Goal: Communication & Community: Answer question/provide support

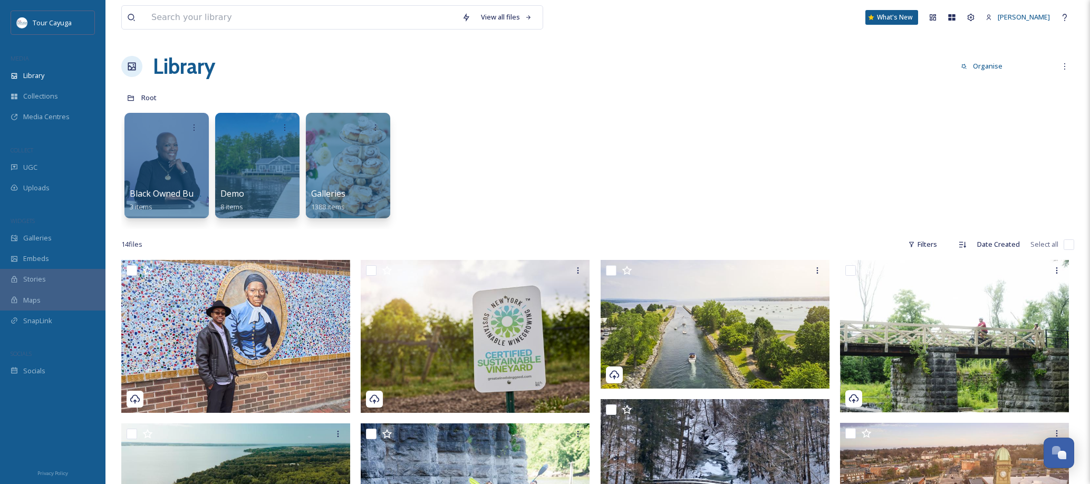
click at [953, 75] on div "Library Organise New" at bounding box center [597, 67] width 953 height 32
click at [967, 17] on icon at bounding box center [971, 17] width 8 height 8
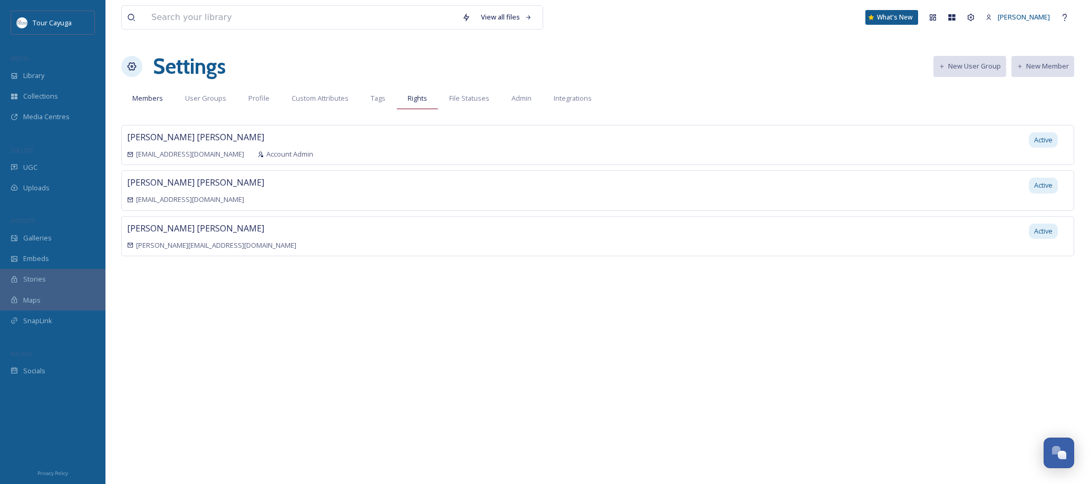
click at [410, 100] on span "Rights" at bounding box center [418, 98] width 20 height 10
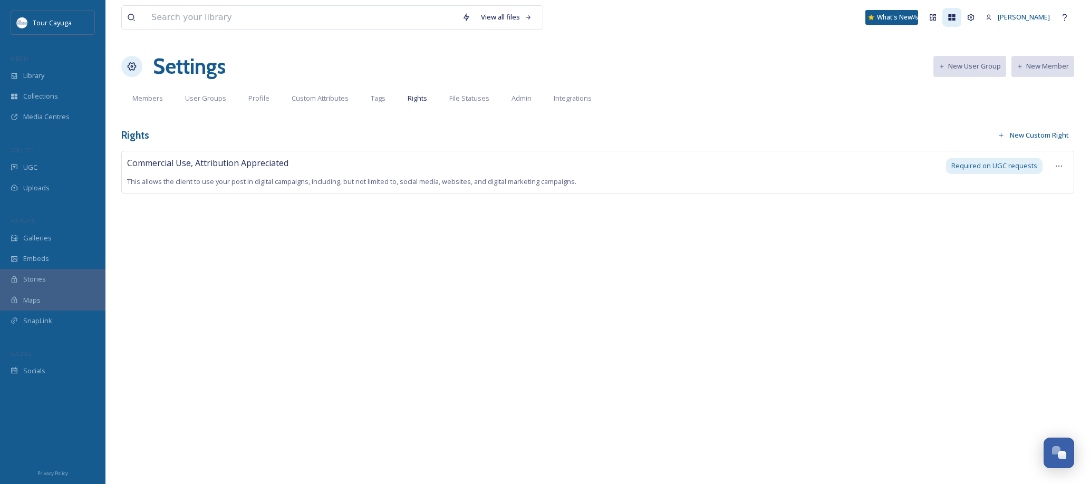
click at [948, 17] on icon at bounding box center [952, 17] width 8 height 8
click at [573, 98] on span "Integrations" at bounding box center [573, 98] width 38 height 10
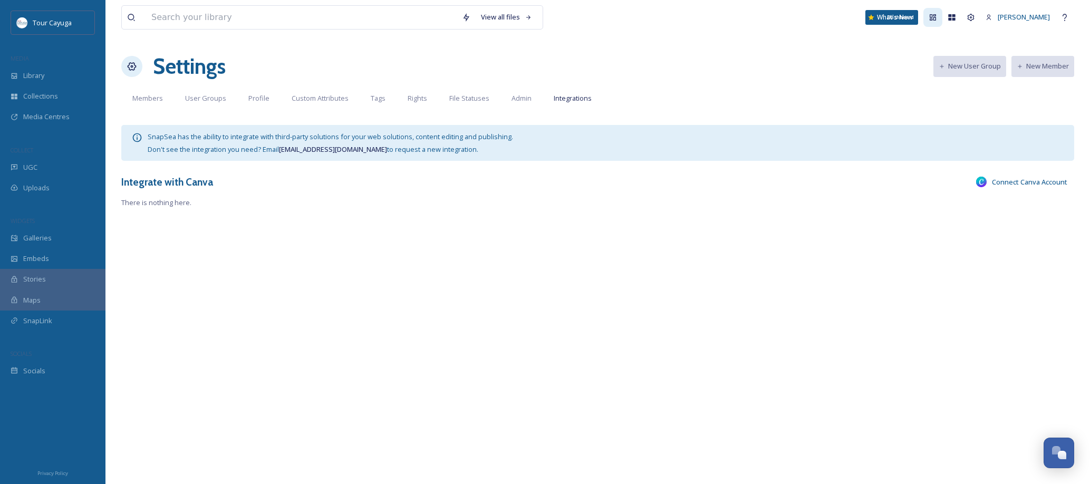
click at [930, 15] on icon at bounding box center [933, 17] width 6 height 6
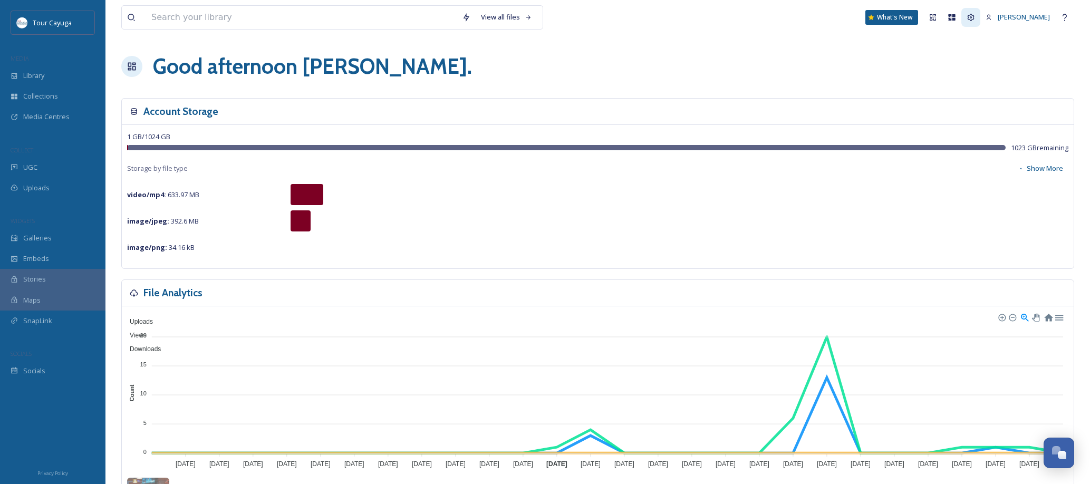
click at [967, 15] on icon at bounding box center [971, 17] width 8 height 8
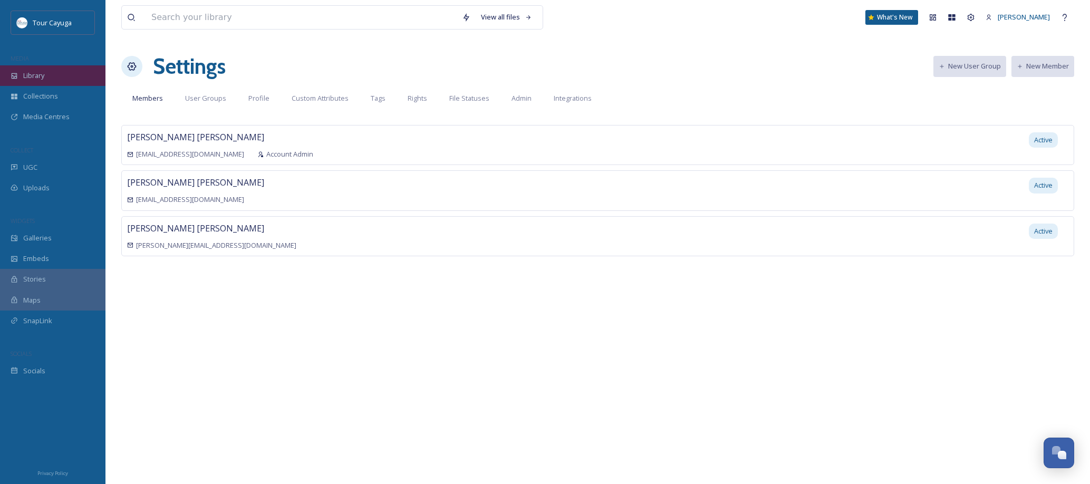
click at [34, 75] on span "Library" at bounding box center [33, 76] width 21 height 10
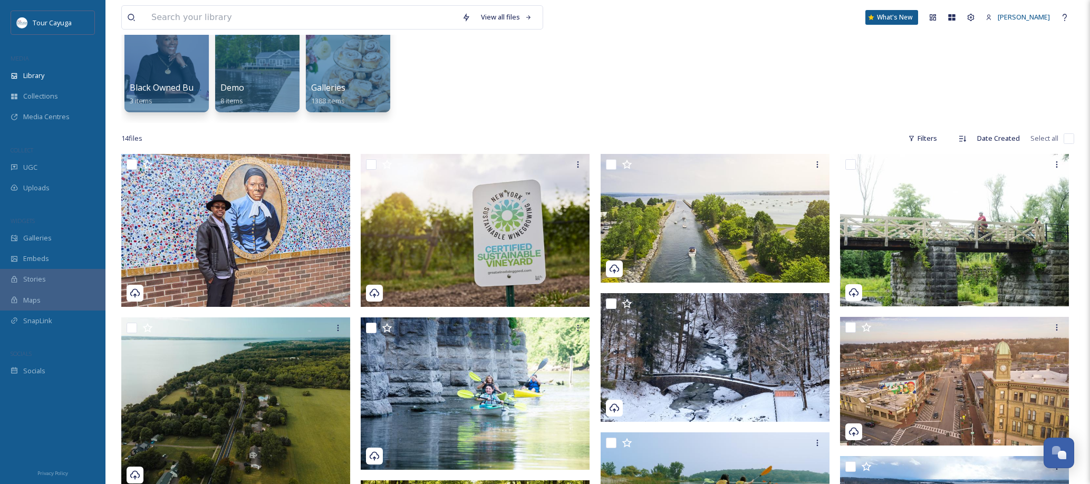
scroll to position [109, 0]
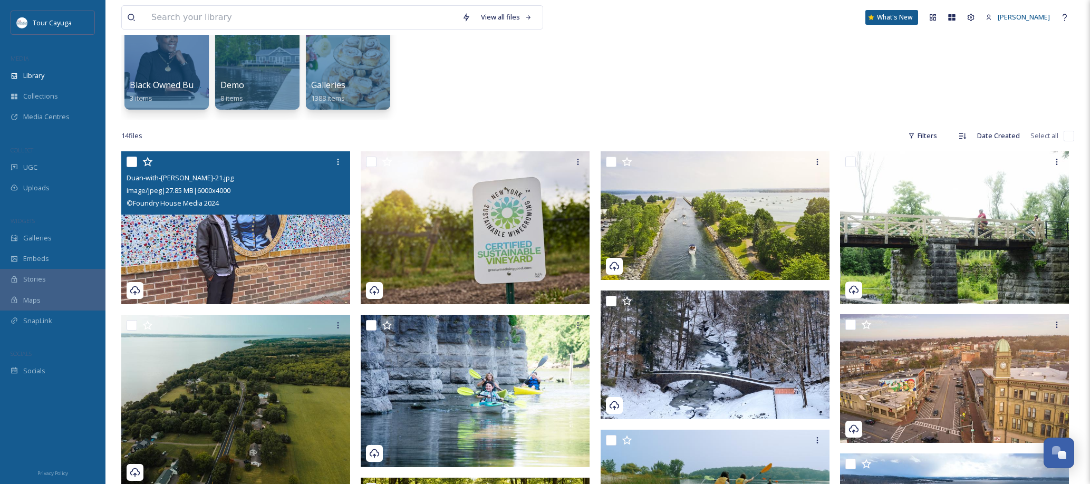
click at [303, 233] on img at bounding box center [235, 227] width 229 height 153
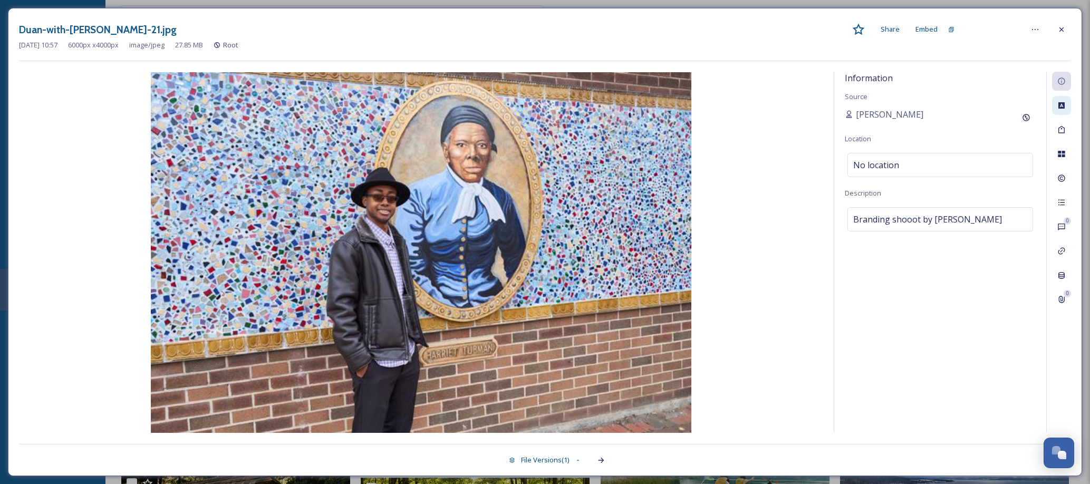
click at [1062, 104] on icon at bounding box center [1061, 105] width 8 height 8
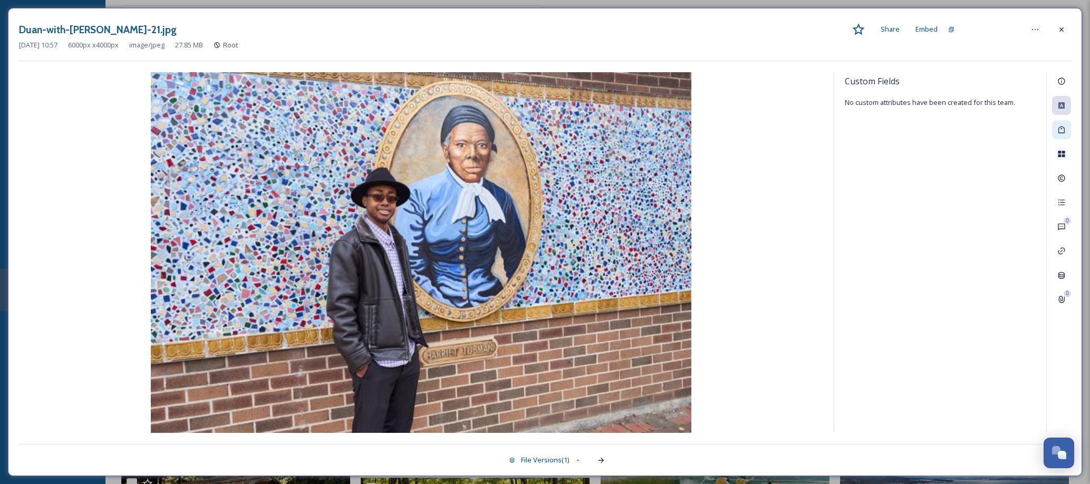
click at [1062, 128] on icon at bounding box center [1061, 129] width 6 height 7
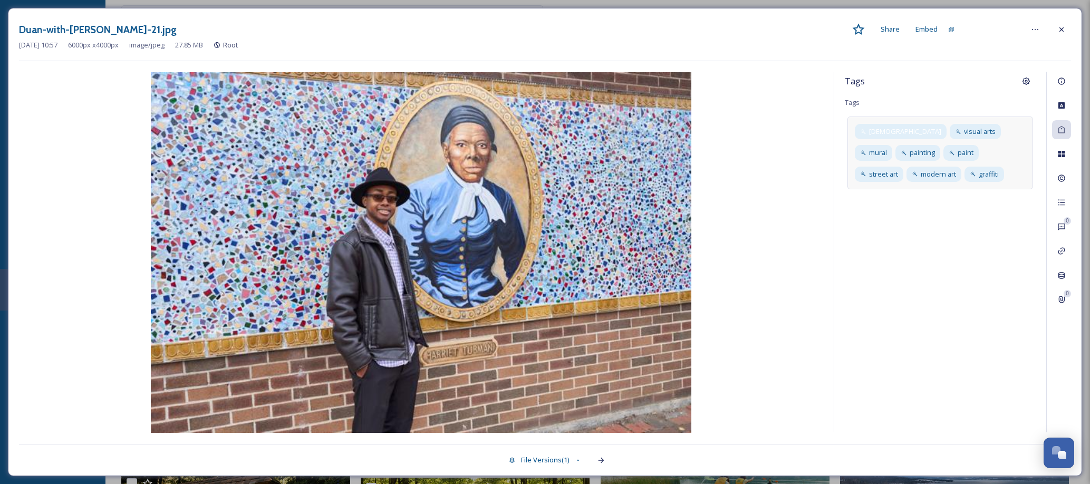
click at [877, 130] on span "temple" at bounding box center [905, 132] width 72 height 10
click at [935, 131] on icon at bounding box center [939, 132] width 8 height 8
click at [889, 151] on div "paint" at bounding box center [873, 152] width 37 height 15
click at [929, 174] on input at bounding box center [950, 174] width 105 height 13
type input "Harriet Tubman"
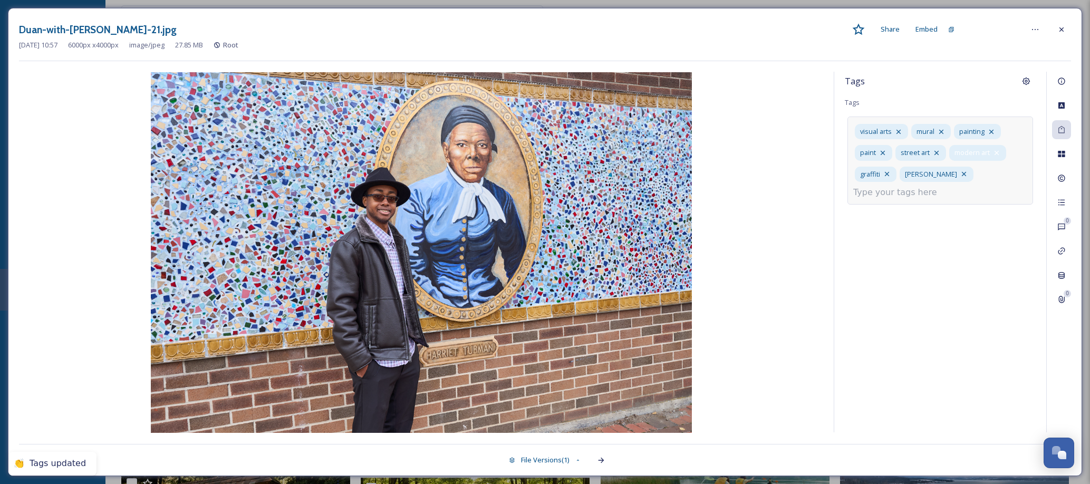
click at [999, 153] on icon at bounding box center [997, 153] width 8 height 8
click at [994, 131] on icon at bounding box center [991, 132] width 8 height 8
click at [942, 151] on icon at bounding box center [941, 153] width 8 height 8
click at [1062, 155] on icon at bounding box center [1061, 154] width 8 height 8
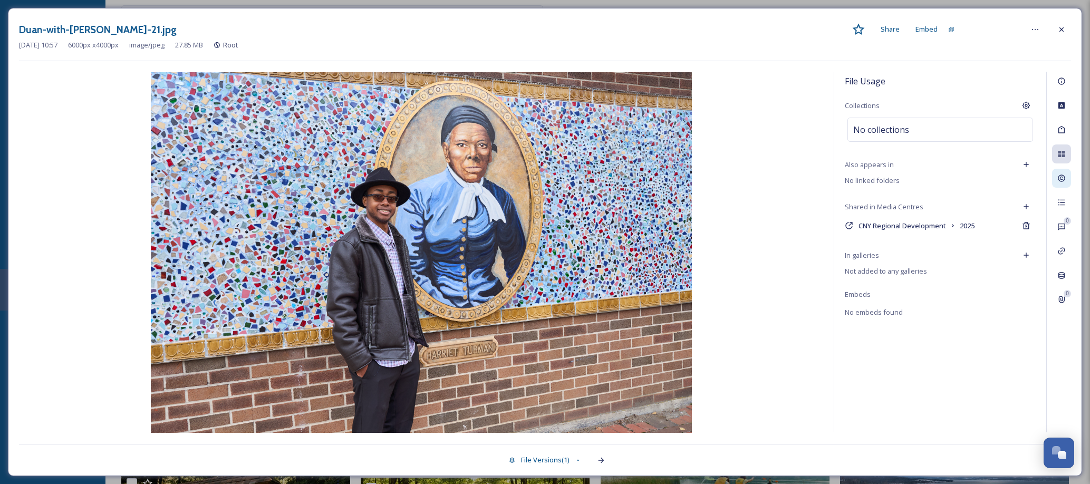
click at [1063, 177] on icon at bounding box center [1061, 178] width 7 height 7
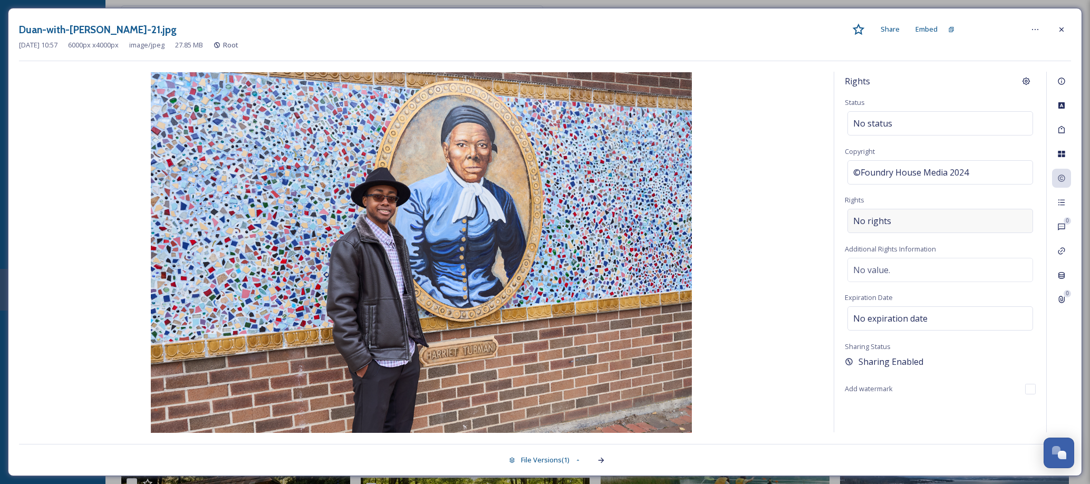
click at [903, 225] on div "No rights" at bounding box center [940, 221] width 186 height 24
click at [916, 224] on input at bounding box center [909, 223] width 116 height 23
click at [930, 228] on input at bounding box center [909, 223] width 116 height 23
click at [890, 276] on span "No value." at bounding box center [871, 270] width 37 height 13
click at [890, 277] on textarea at bounding box center [940, 302] width 191 height 88
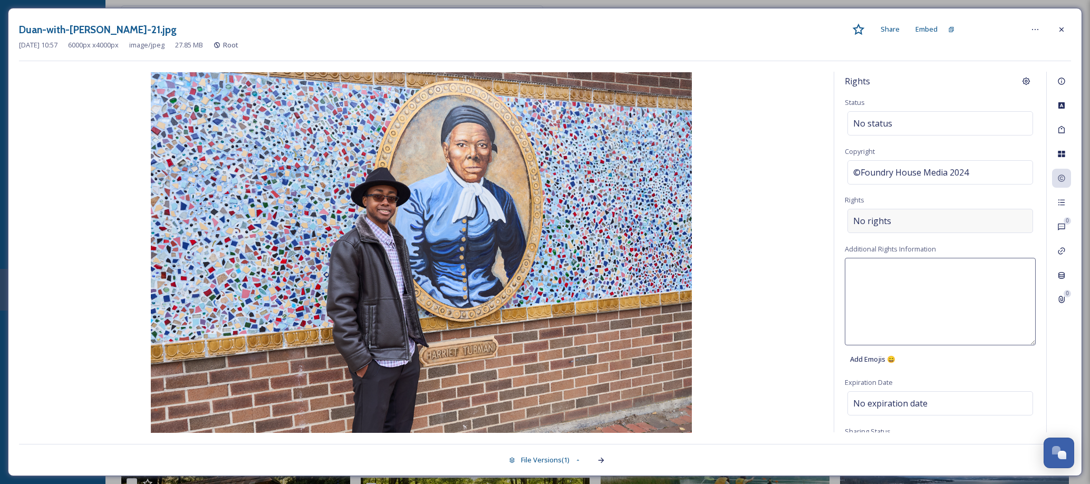
click at [881, 221] on span "No rights" at bounding box center [872, 221] width 38 height 13
drag, startPoint x: 964, startPoint y: 226, endPoint x: 865, endPoint y: 226, distance: 98.6
click at [865, 226] on input at bounding box center [909, 223] width 116 height 23
click at [1062, 251] on icon at bounding box center [1061, 251] width 7 height 7
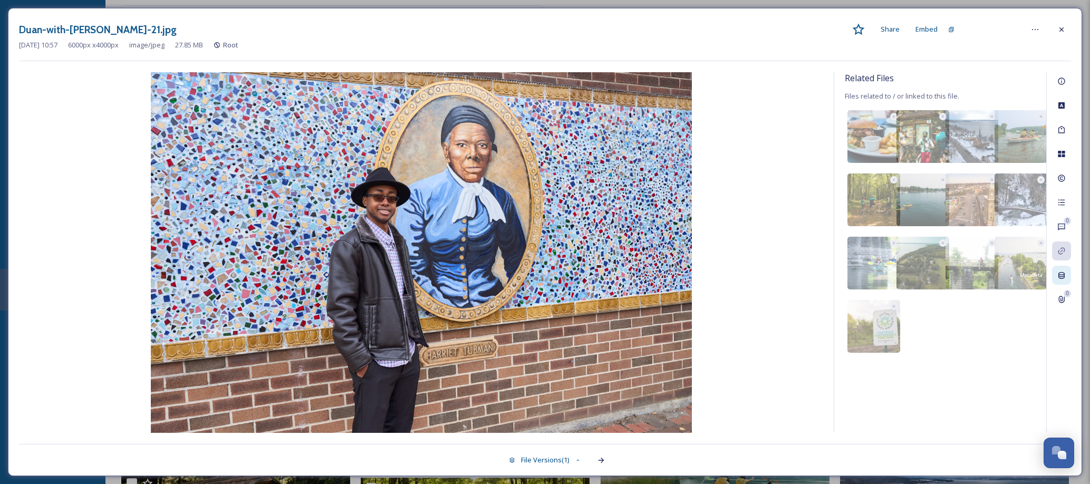
click at [1062, 275] on icon at bounding box center [1061, 275] width 6 height 7
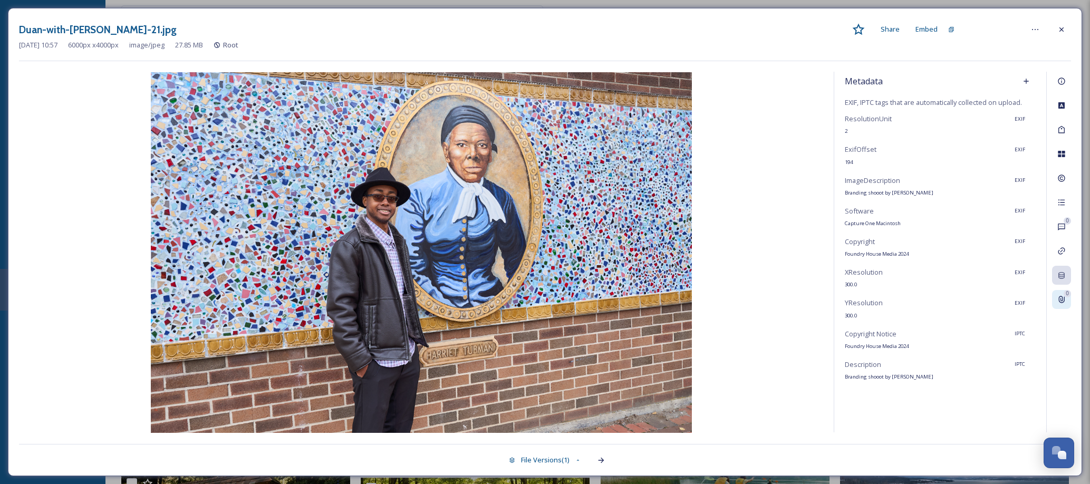
click at [1059, 302] on icon at bounding box center [1061, 299] width 8 height 8
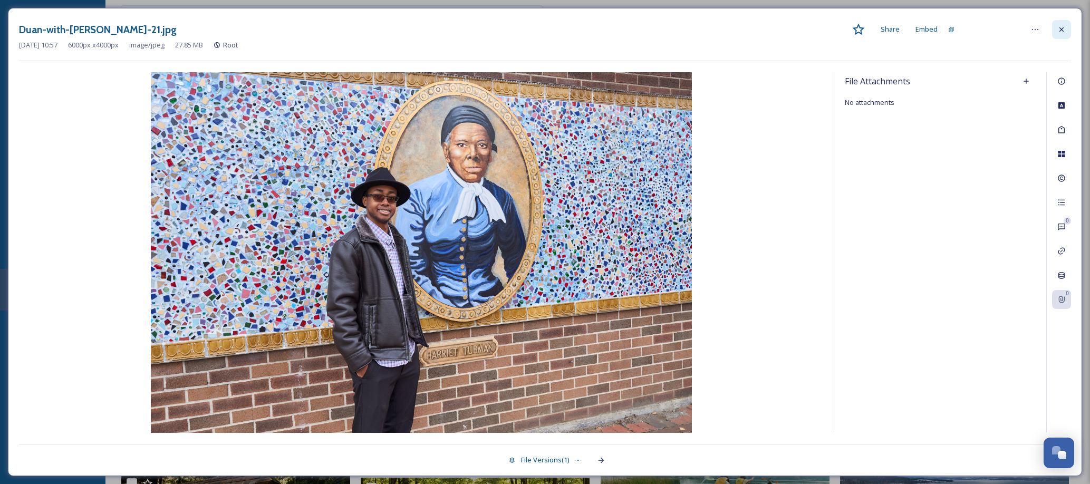
click at [1060, 29] on icon at bounding box center [1061, 29] width 8 height 8
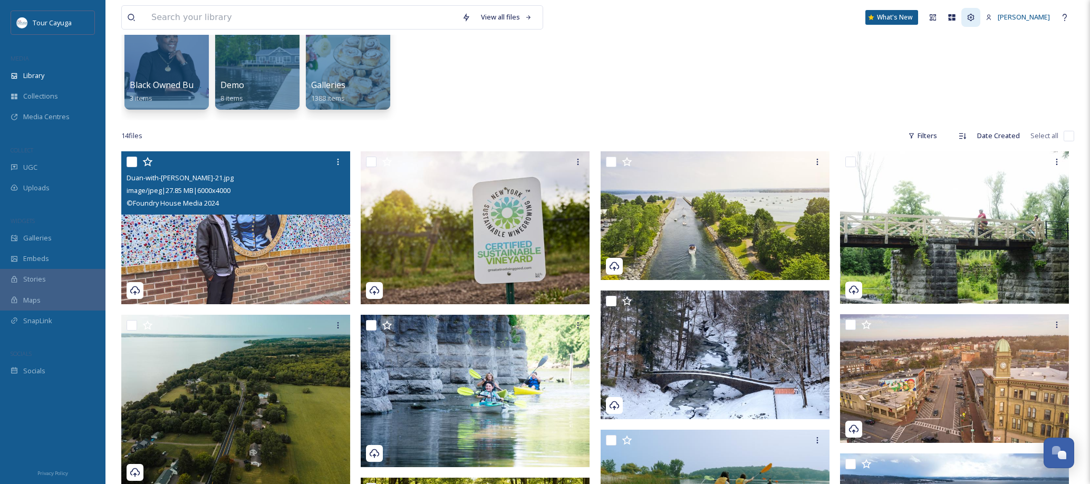
click at [967, 16] on icon at bounding box center [971, 17] width 8 height 8
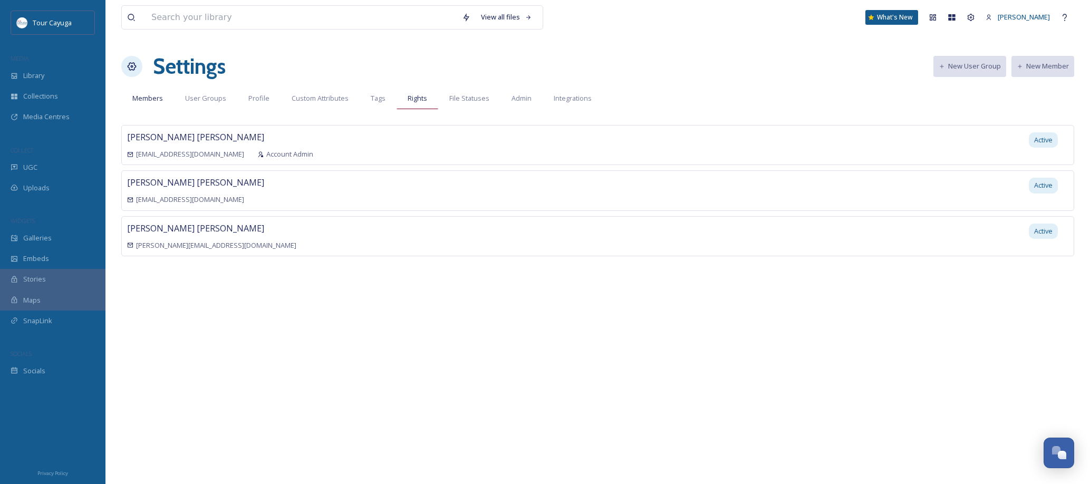
click at [410, 97] on span "Rights" at bounding box center [418, 98] width 20 height 10
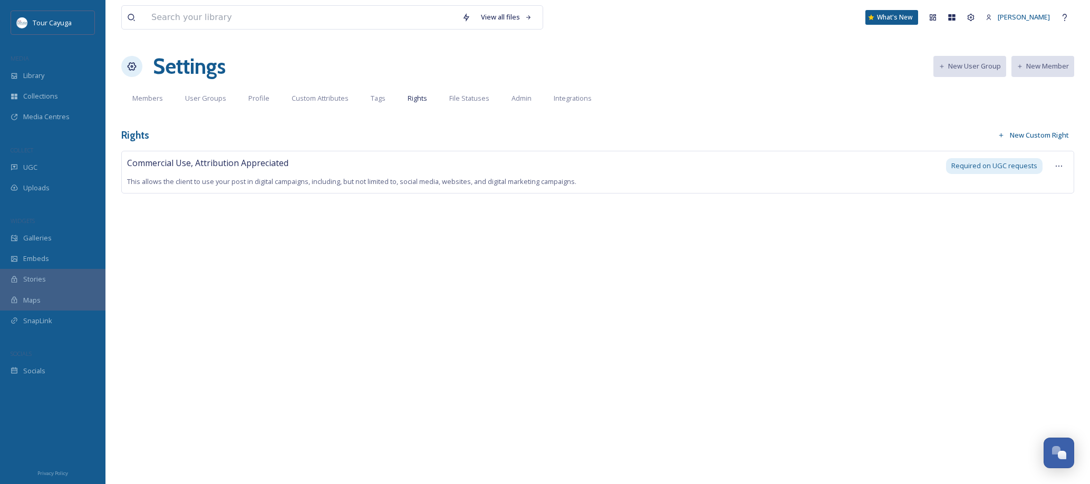
click at [1024, 136] on button "New Custom Right" at bounding box center [1034, 135] width 82 height 21
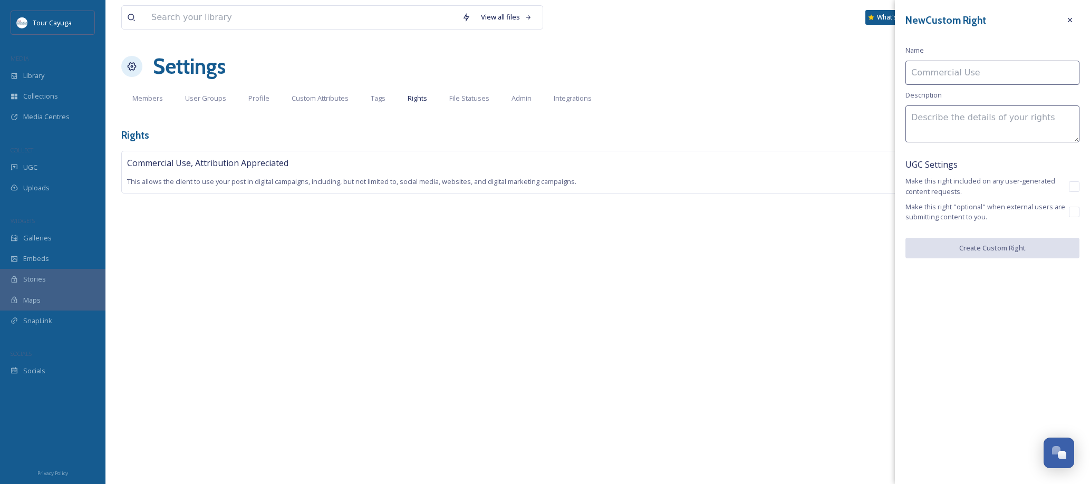
click at [938, 122] on textarea at bounding box center [993, 123] width 174 height 37
click at [1069, 20] on icon at bounding box center [1070, 20] width 8 height 8
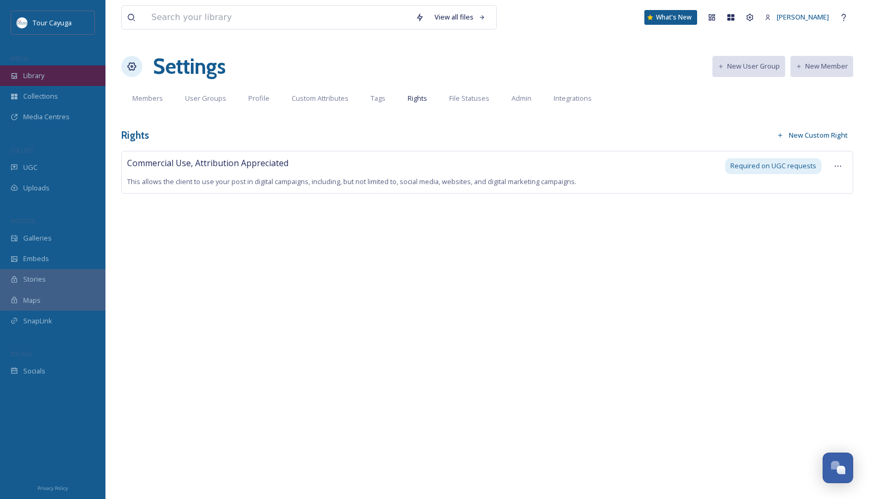
click at [32, 78] on span "Library" at bounding box center [33, 76] width 21 height 10
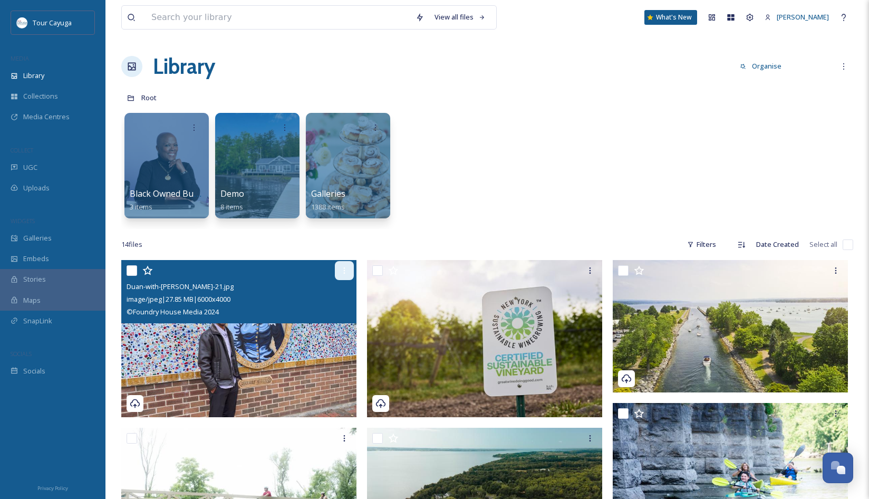
click at [345, 269] on icon at bounding box center [344, 270] width 8 height 8
click at [223, 368] on img at bounding box center [238, 338] width 235 height 157
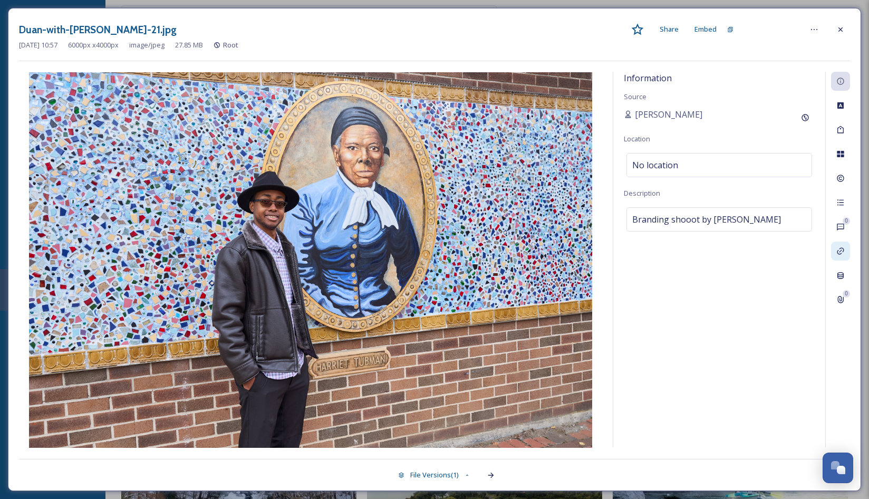
click at [839, 248] on icon at bounding box center [840, 251] width 8 height 8
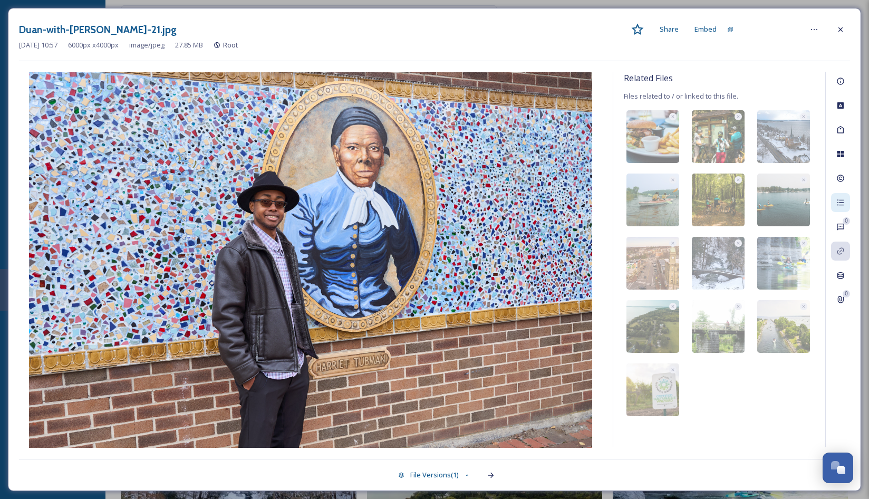
click at [842, 203] on icon at bounding box center [840, 202] width 8 height 8
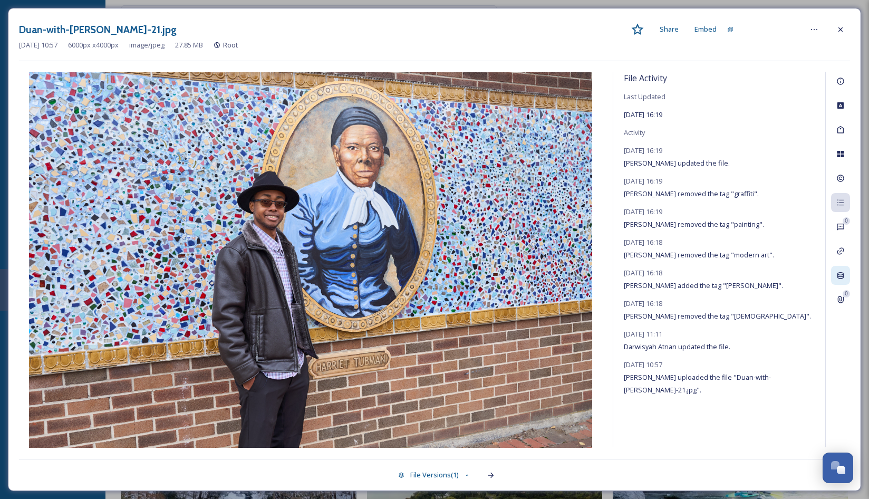
click at [843, 276] on icon at bounding box center [840, 275] width 6 height 7
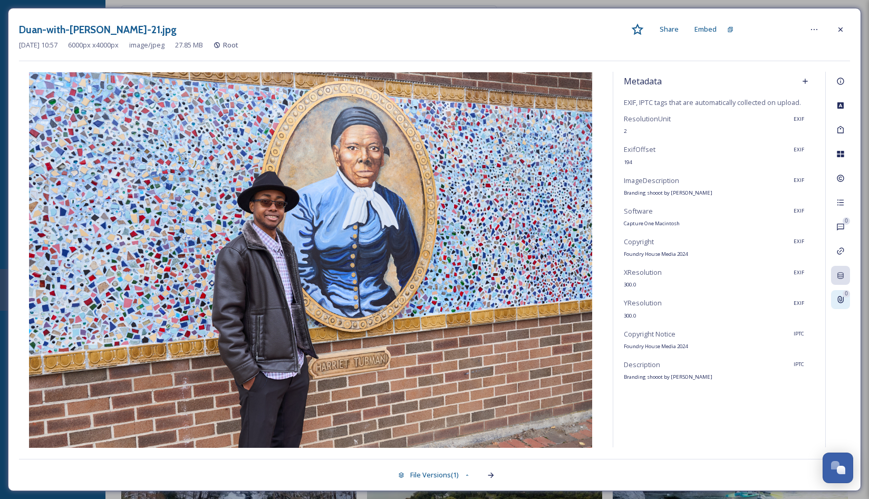
click at [840, 300] on icon at bounding box center [841, 299] width 6 height 7
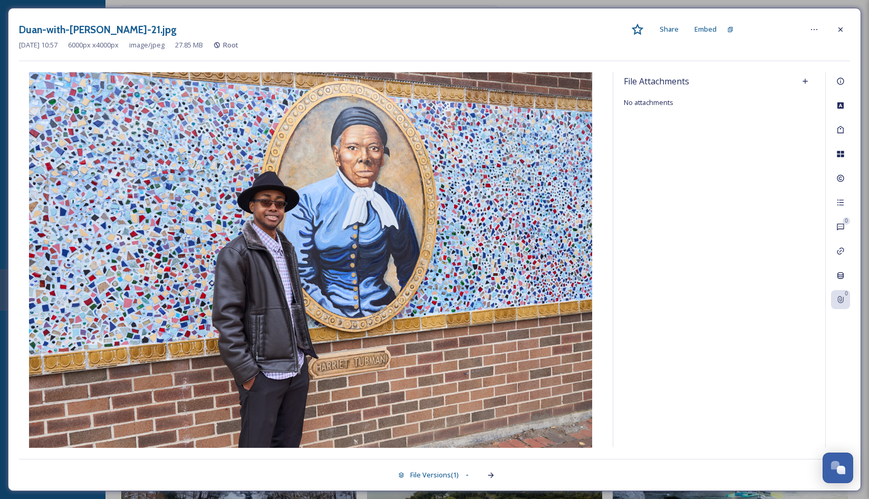
click at [651, 104] on span "No attachments" at bounding box center [649, 102] width 50 height 9
click at [660, 78] on span "File Attachments" at bounding box center [656, 81] width 65 height 13
click at [803, 81] on icon at bounding box center [805, 81] width 5 height 5
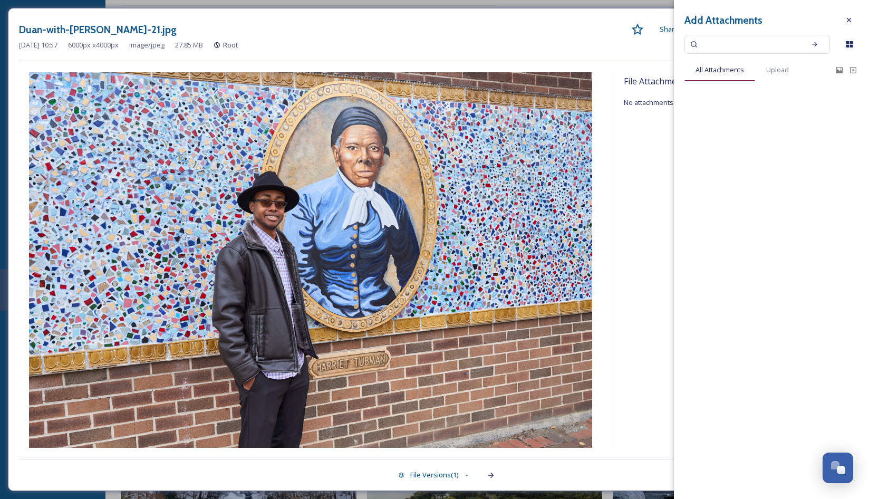
click at [726, 70] on span "All Attachments" at bounding box center [720, 70] width 49 height 10
click at [724, 47] on input at bounding box center [750, 44] width 100 height 23
click at [774, 72] on span "Upload" at bounding box center [777, 70] width 23 height 10
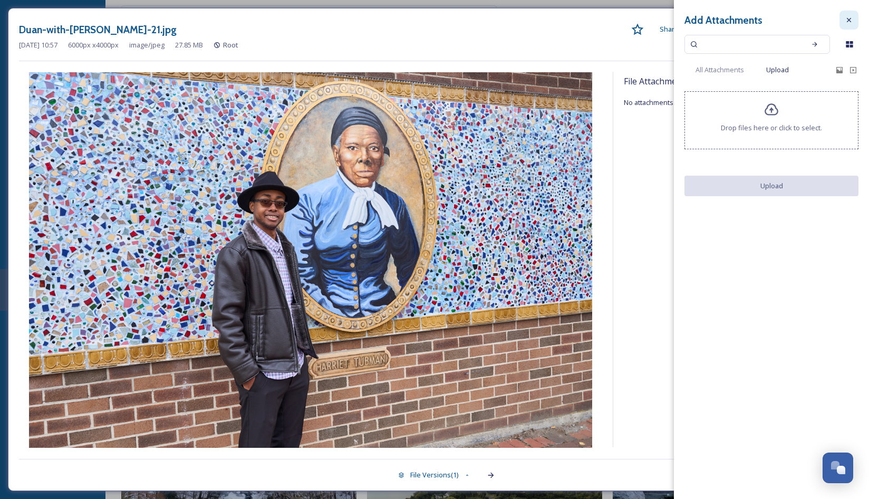
click at [848, 21] on icon at bounding box center [849, 20] width 4 height 4
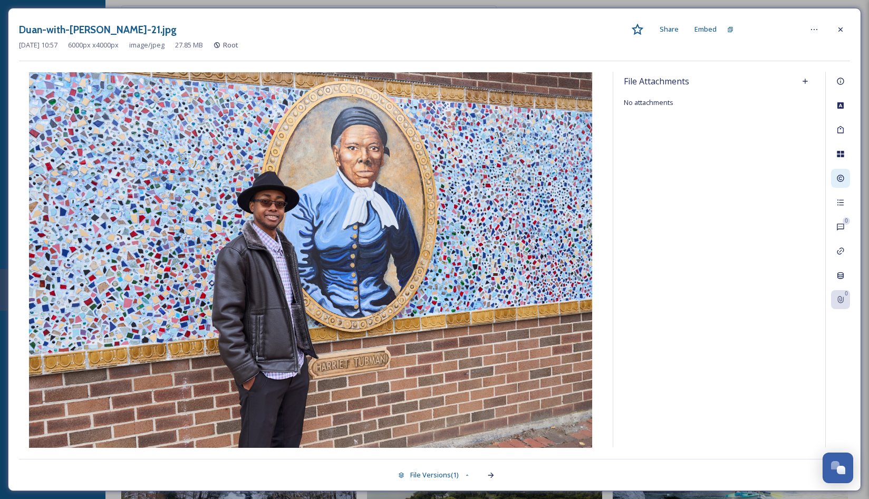
click at [842, 177] on icon at bounding box center [840, 178] width 8 height 8
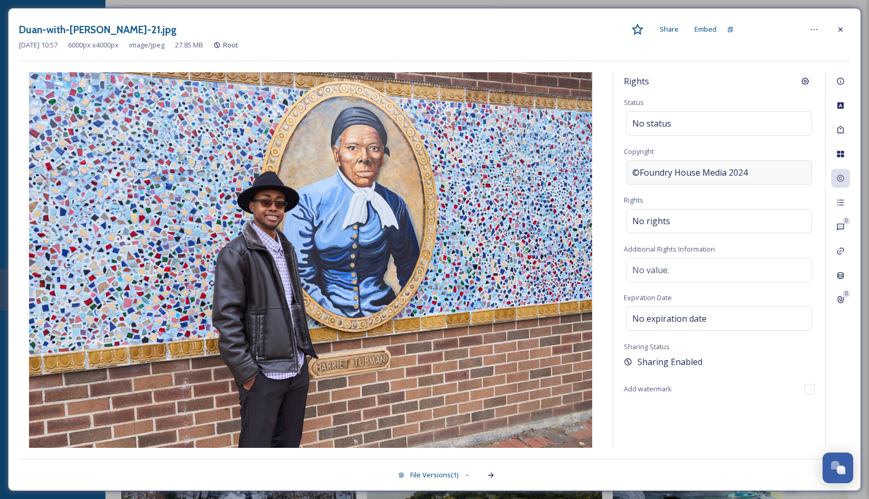
click at [777, 169] on div "©Foundry House Media 2024" at bounding box center [720, 172] width 186 height 24
click at [841, 300] on icon at bounding box center [840, 299] width 8 height 8
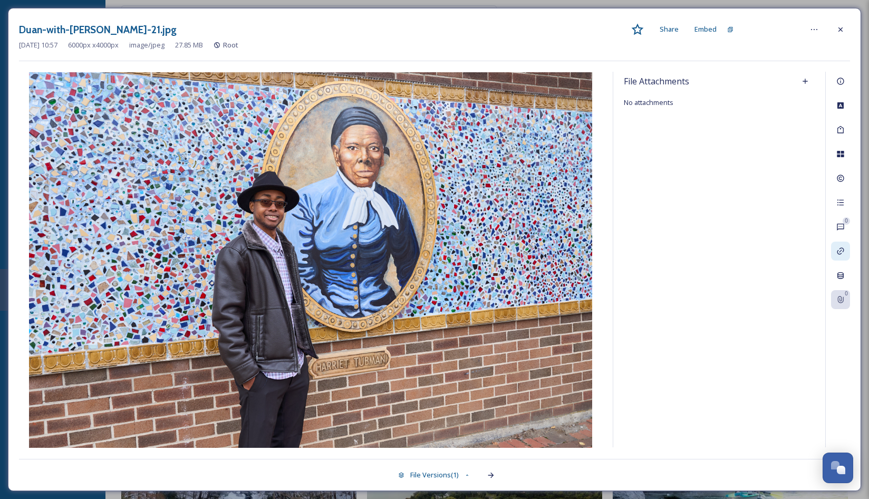
click at [840, 252] on icon at bounding box center [840, 251] width 7 height 7
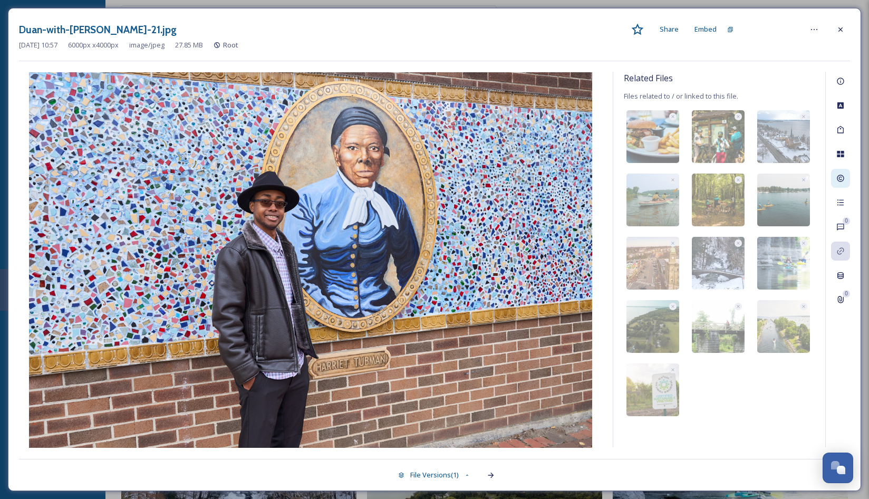
click at [843, 178] on icon at bounding box center [840, 178] width 8 height 8
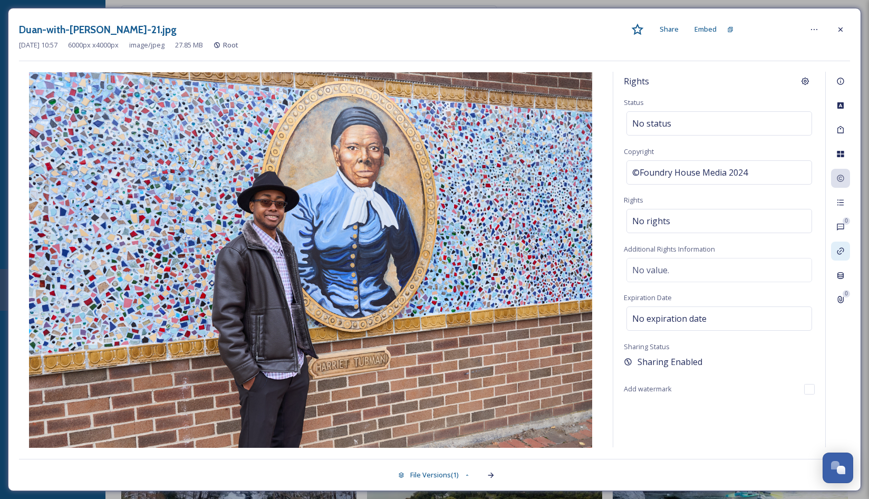
click at [839, 252] on icon at bounding box center [840, 251] width 8 height 8
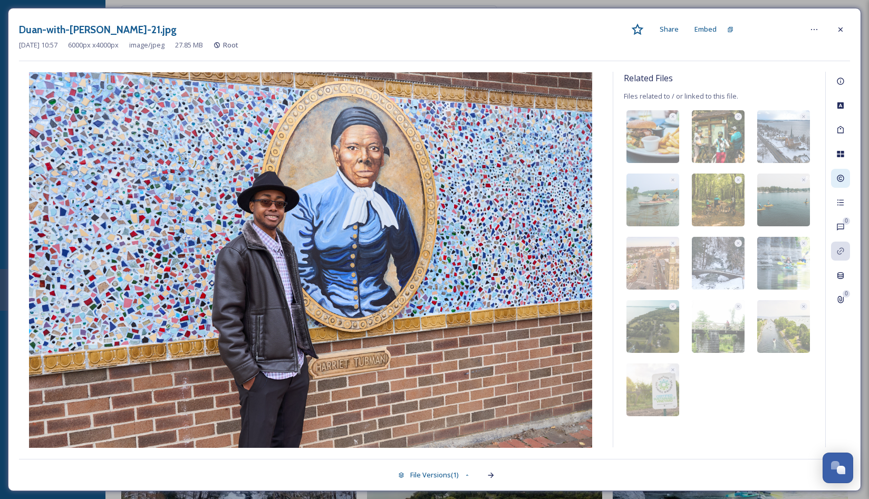
click at [840, 177] on icon at bounding box center [840, 178] width 7 height 7
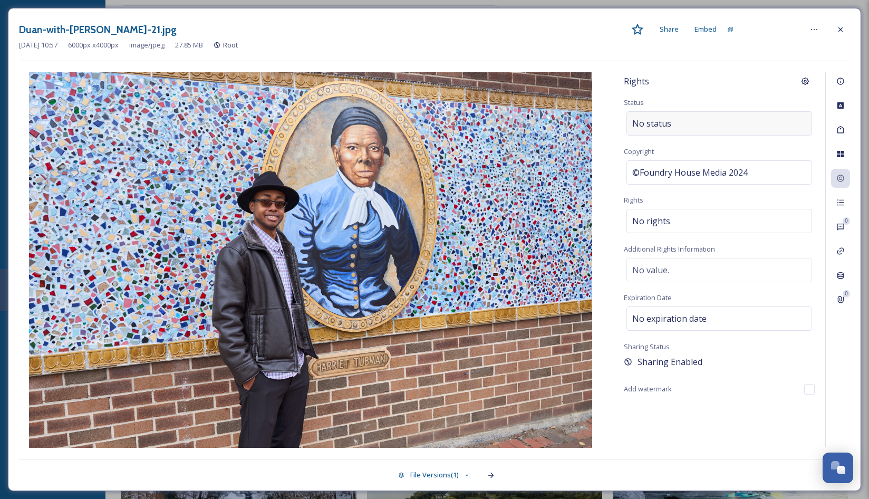
click at [724, 127] on div "No status" at bounding box center [720, 123] width 186 height 24
click at [724, 121] on input at bounding box center [685, 123] width 116 height 23
click at [724, 123] on input at bounding box center [685, 123] width 116 height 23
click at [841, 28] on icon at bounding box center [840, 29] width 8 height 8
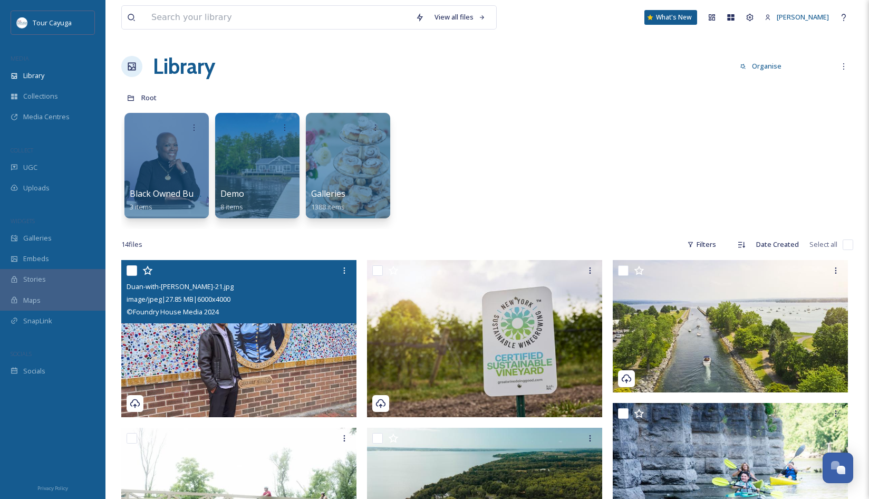
click at [307, 378] on img at bounding box center [238, 338] width 235 height 157
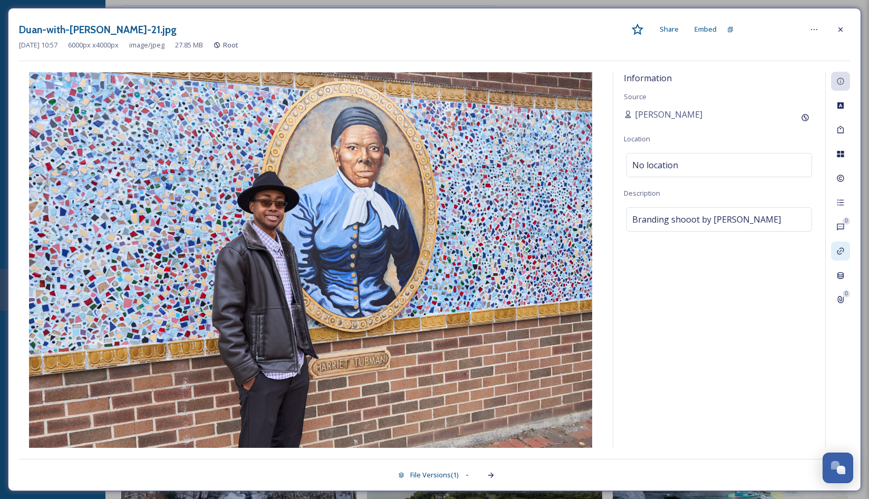
click at [840, 251] on icon at bounding box center [840, 251] width 8 height 8
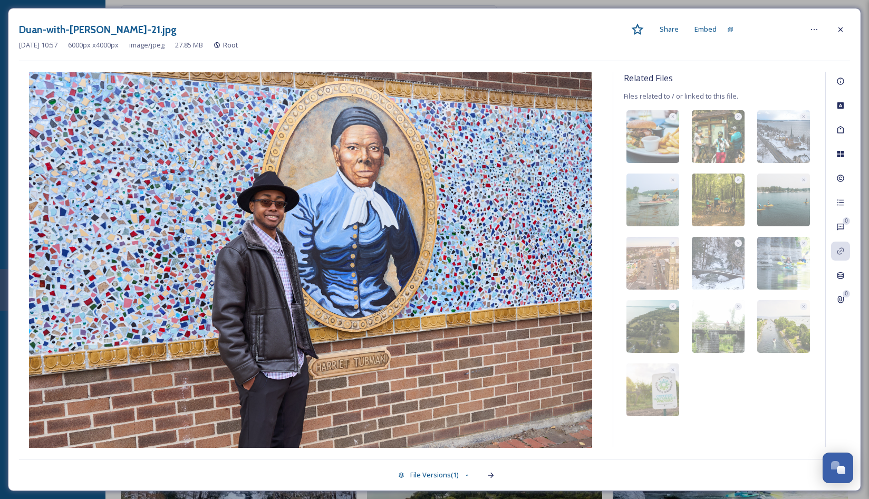
click at [720, 411] on div "x x x x" at bounding box center [719, 263] width 60 height 311
click at [837, 27] on icon at bounding box center [840, 29] width 8 height 8
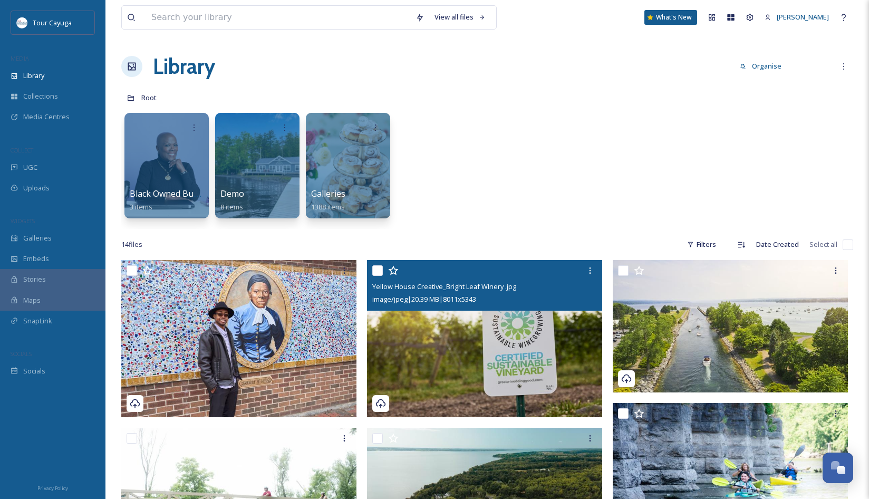
click at [454, 362] on img at bounding box center [484, 338] width 235 height 157
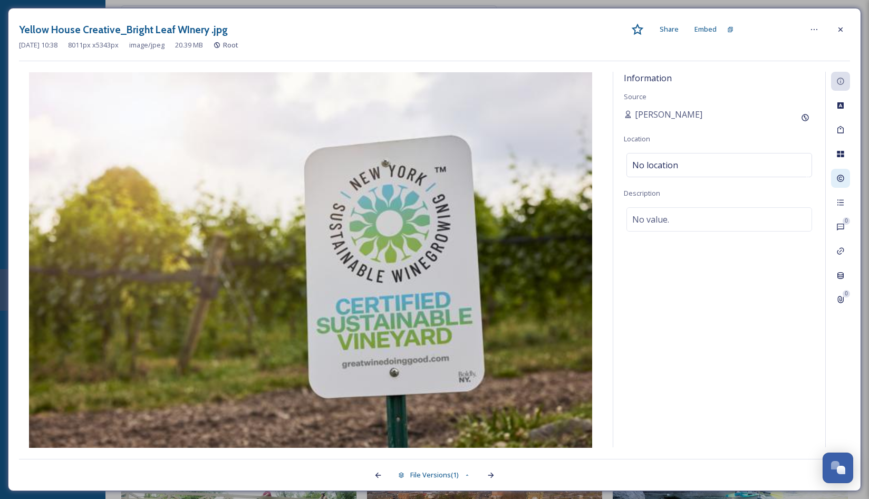
click at [840, 178] on icon at bounding box center [840, 178] width 8 height 8
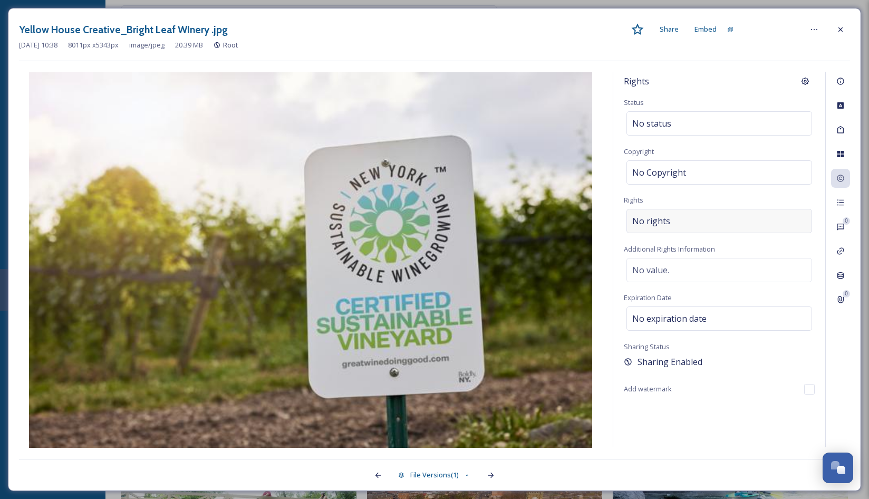
click at [687, 224] on div "No rights" at bounding box center [720, 221] width 186 height 24
click at [706, 221] on input at bounding box center [688, 223] width 116 height 23
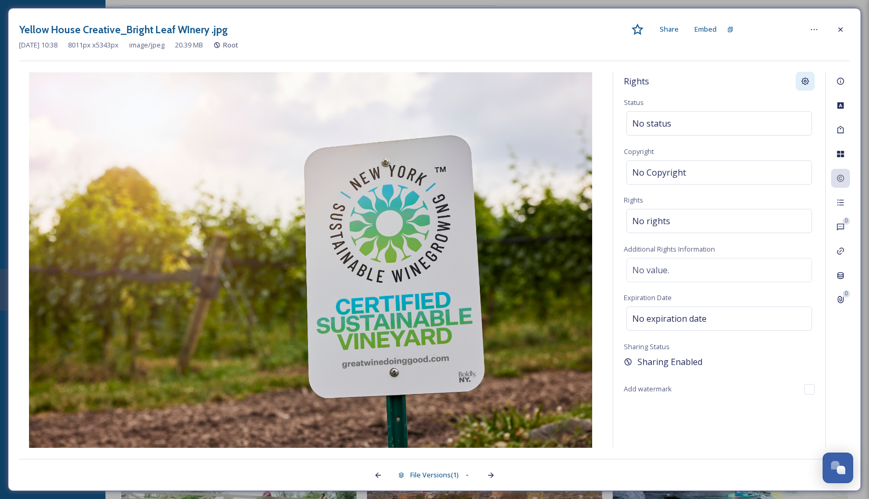
click at [805, 82] on icon at bounding box center [806, 82] width 8 height 8
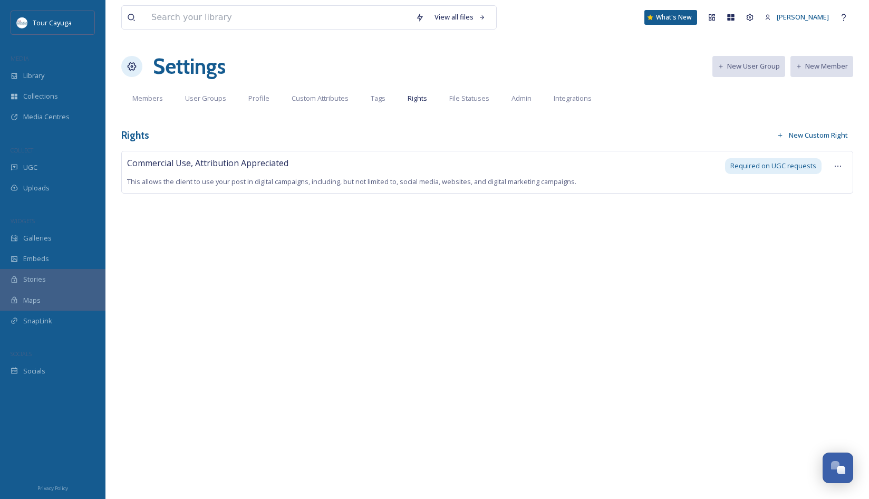
click at [801, 135] on button "New Custom Right" at bounding box center [813, 135] width 82 height 21
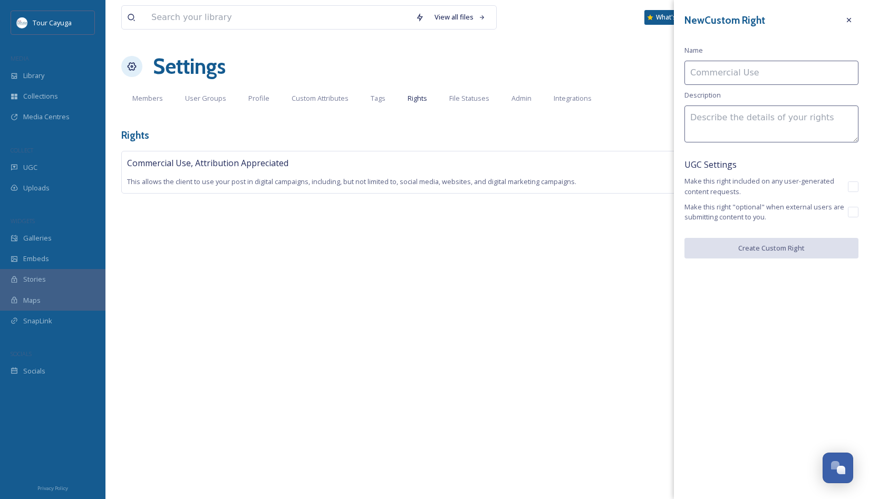
click at [735, 75] on input at bounding box center [772, 73] width 174 height 24
type input "Reese Bland"
click at [716, 122] on textarea at bounding box center [772, 123] width 174 height 37
click at [851, 20] on icon at bounding box center [849, 20] width 8 height 8
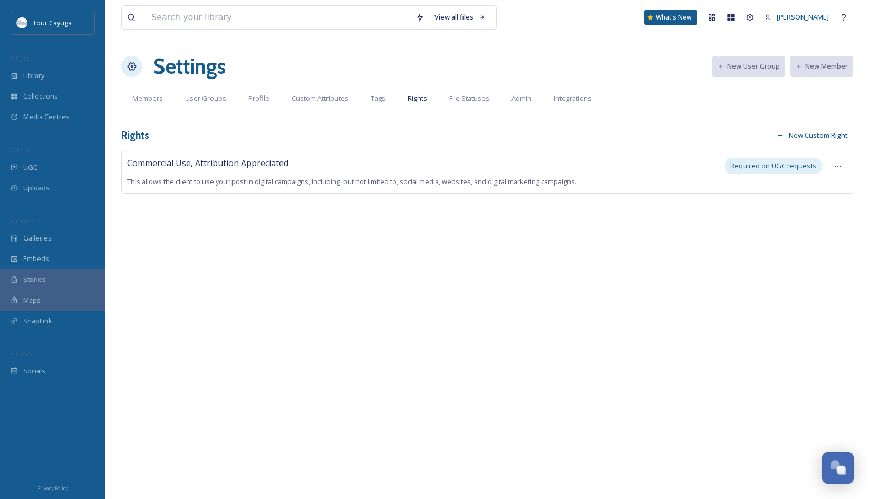
click at [838, 467] on div "Open Chat" at bounding box center [841, 470] width 9 height 9
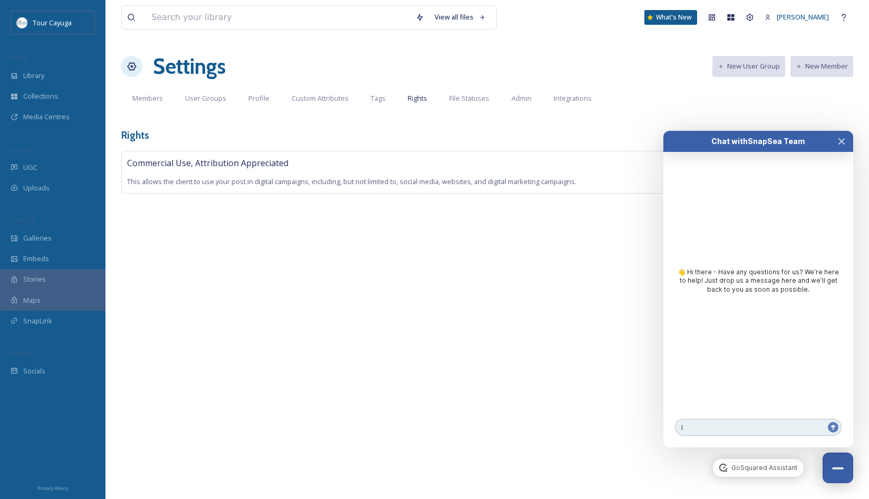
type textarea "I"
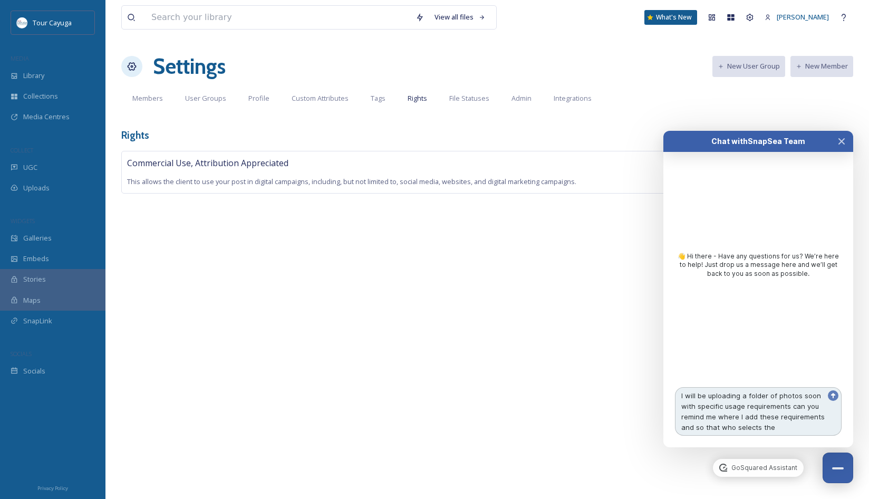
click at [735, 428] on textarea "I will be uploading a folder of photos soon with specific usage requirements ca…" at bounding box center [758, 411] width 167 height 49
click at [734, 429] on textarea "I will be uploading a folder of photos soon with specific usage requirements ca…" at bounding box center [758, 411] width 167 height 49
click at [796, 431] on textarea "I will be uploading a folder of photos soon with specific usage requirements ca…" at bounding box center [758, 411] width 167 height 49
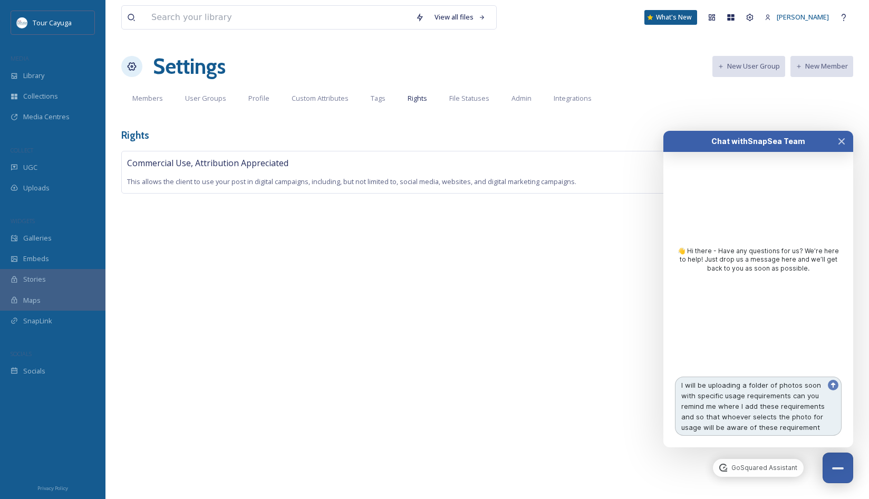
type textarea "I will be uploading a folder of photos soon with specific usage requirements ca…"
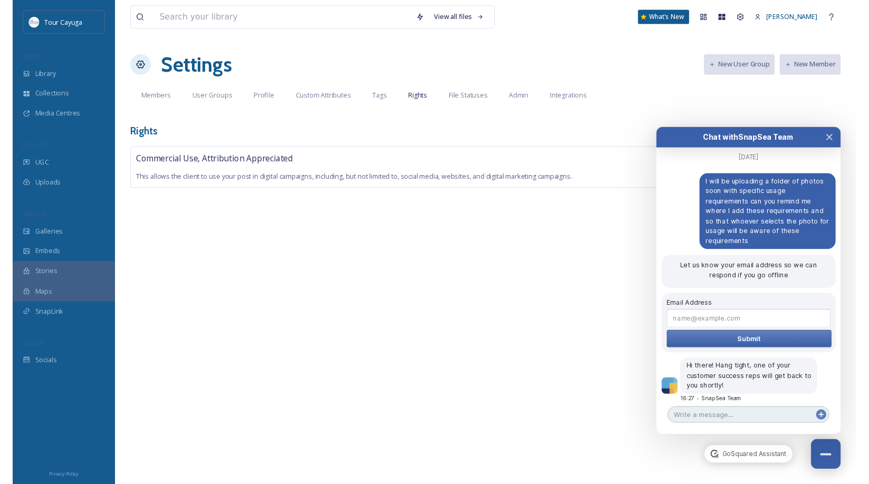
scroll to position [244, 0]
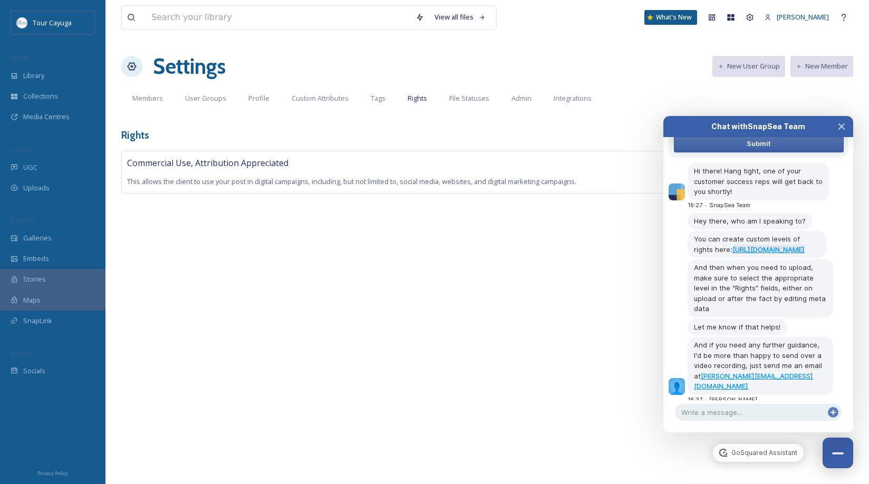
click at [752, 254] on link "[URL][DOMAIN_NAME]" at bounding box center [769, 249] width 72 height 8
click at [724, 413] on textarea at bounding box center [758, 412] width 167 height 17
type textarea "HI [PERSON_NAME], This is [PERSON_NAME] from Tour Cayuga"
click at [835, 410] on icon at bounding box center [833, 412] width 8 height 8
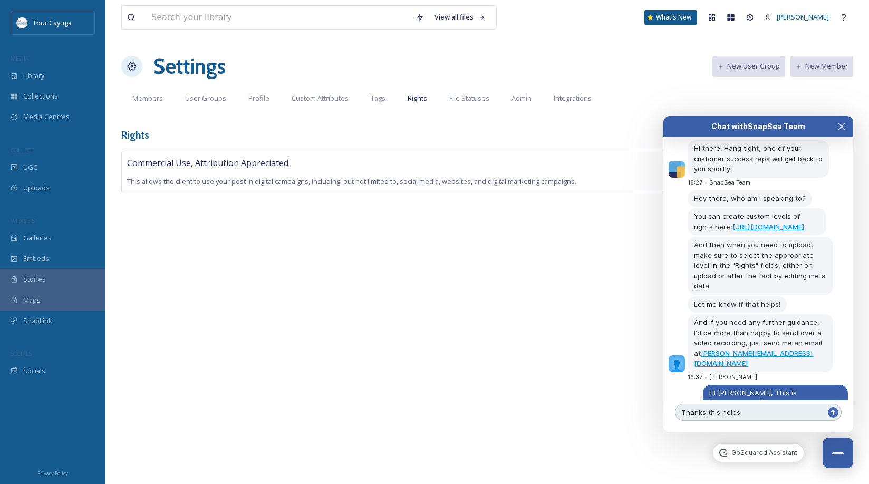
type textarea "Thanks this helps"
click at [833, 415] on icon at bounding box center [833, 412] width 4 height 5
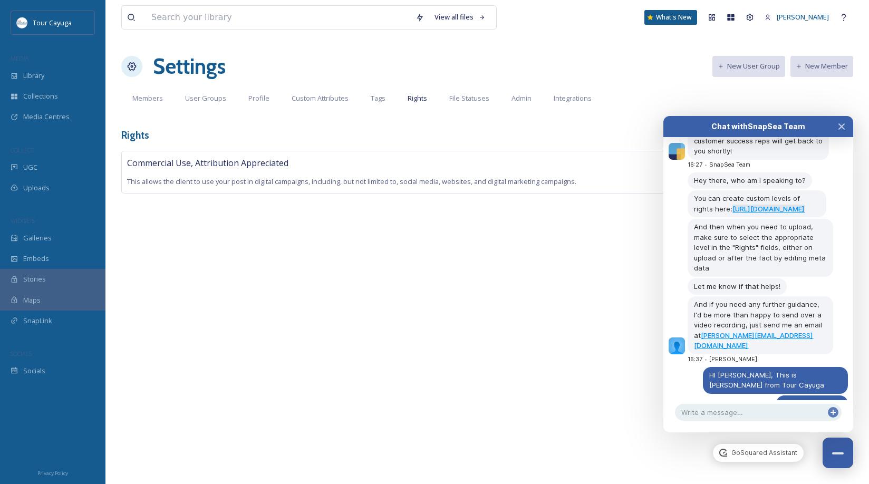
click at [769, 213] on link "[URL][DOMAIN_NAME]" at bounding box center [769, 209] width 72 height 8
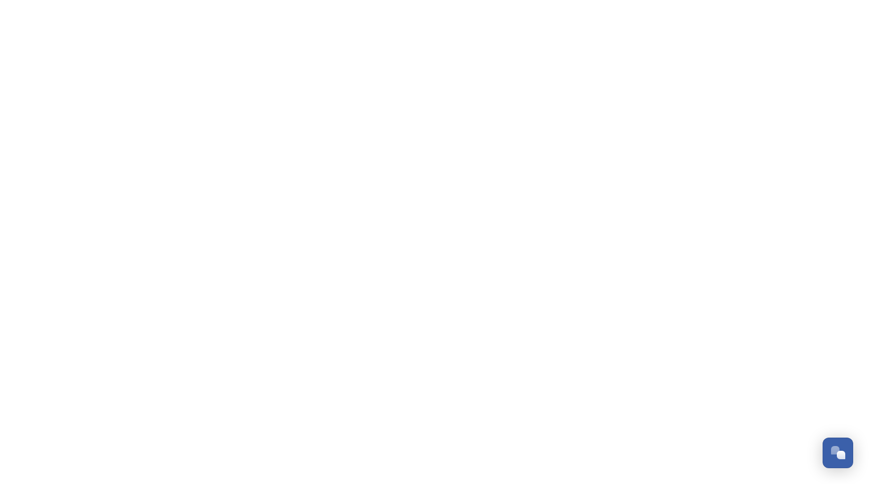
scroll to position [244, 0]
